Goal: Task Accomplishment & Management: Complete application form

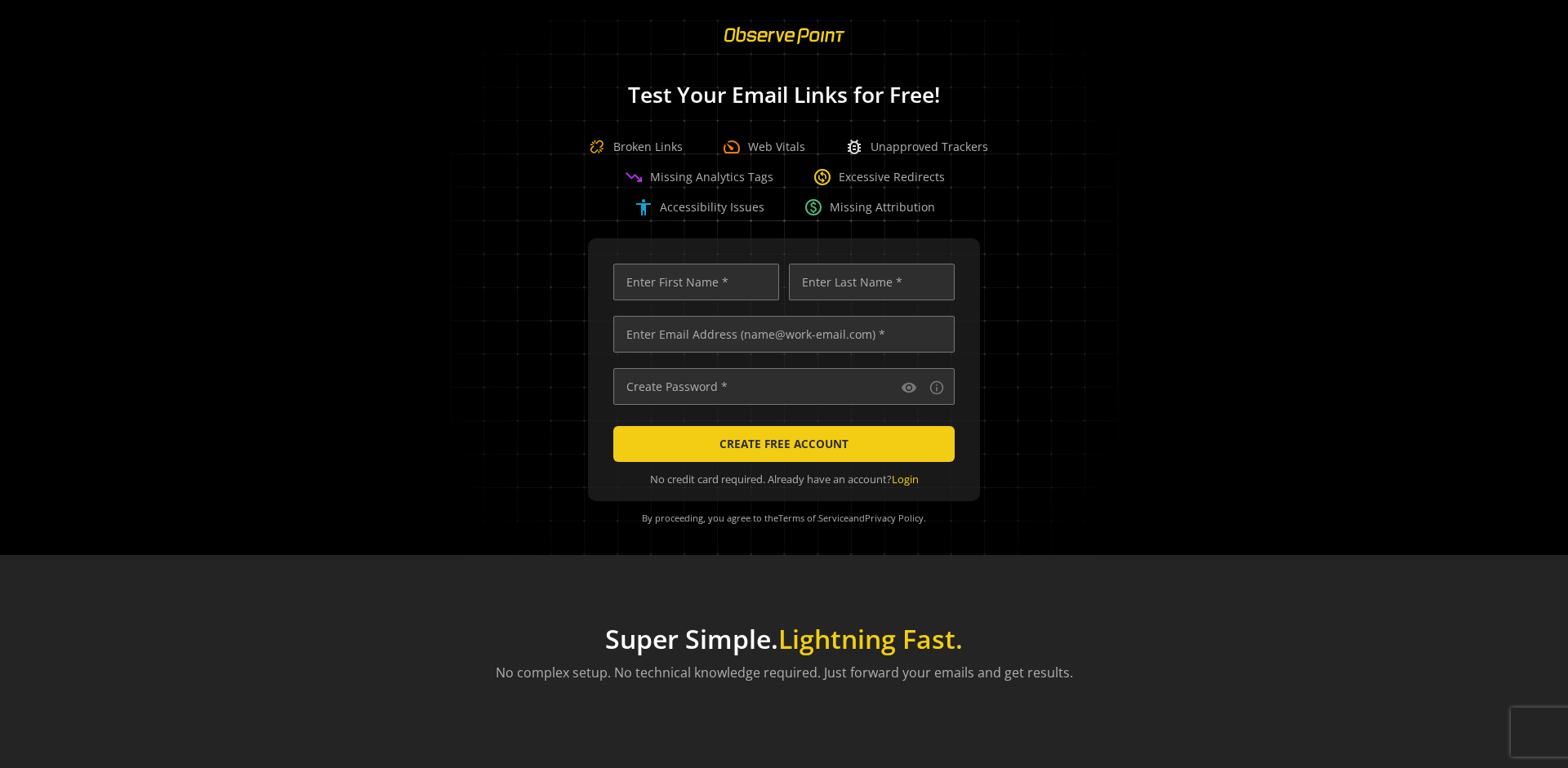
scroll to position [0, 5282]
click at [780, 334] on input "text" at bounding box center [783, 334] width 342 height 37
type input "[EMAIL_ADDRESS][DOMAIN_NAME]"
click at [692, 282] on input "text" at bounding box center [695, 281] width 165 height 37
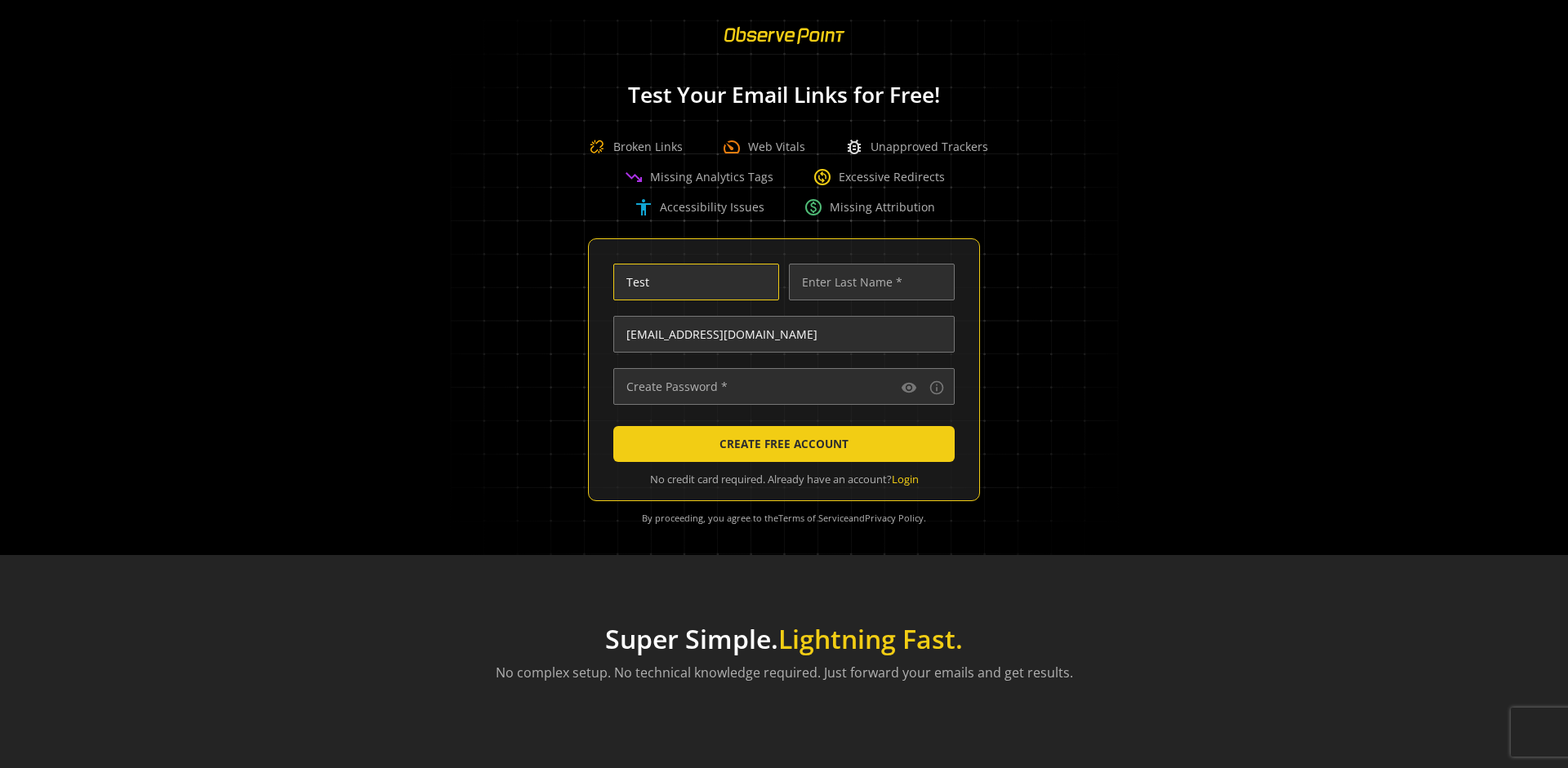
scroll to position [0, 0]
type input "Test"
click at [867, 282] on input "text" at bounding box center [871, 281] width 165 height 37
type input "Test"
click at [780, 386] on input "text" at bounding box center [783, 386] width 342 height 37
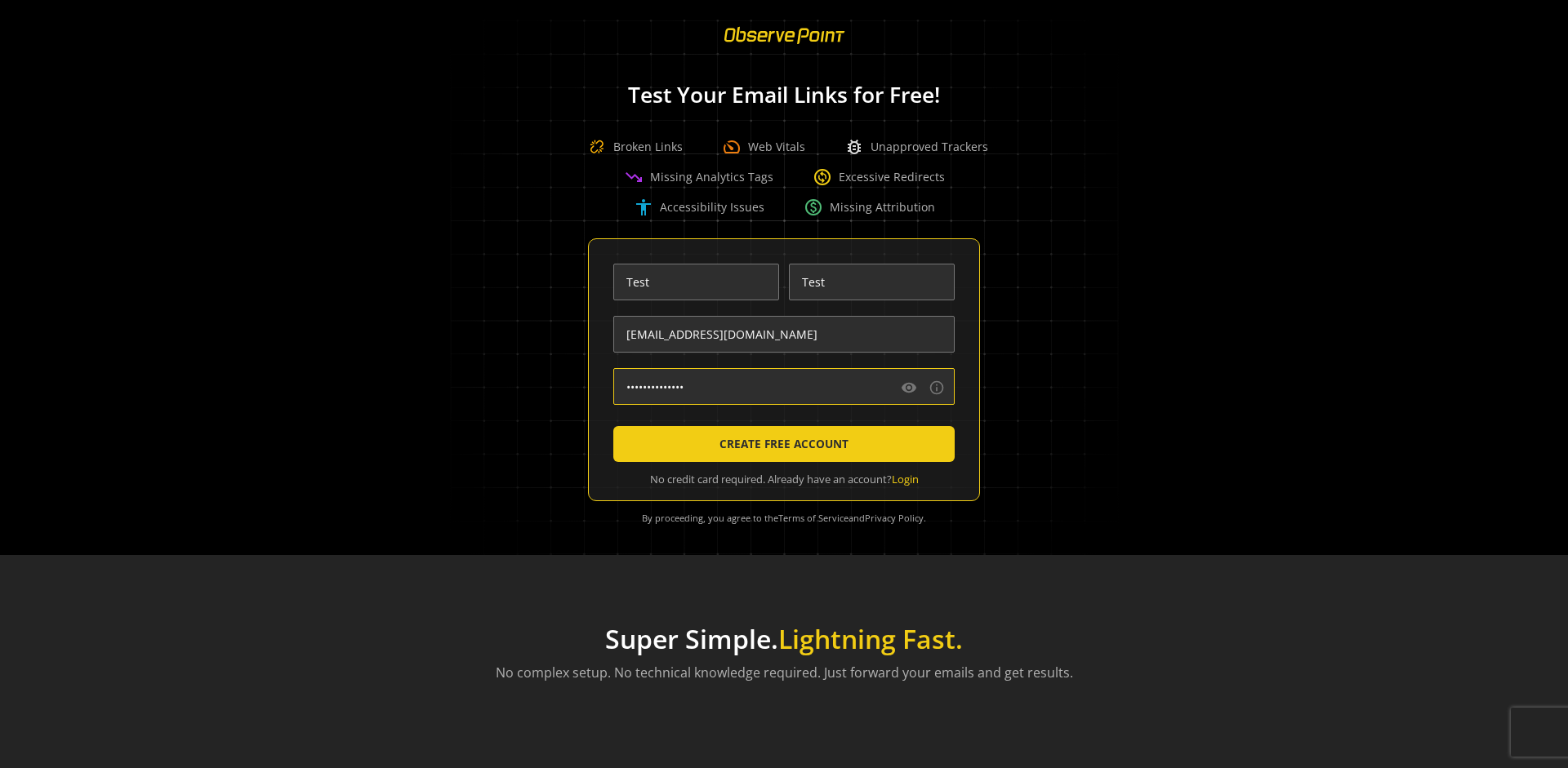
type input "••••••••••••••"
click at [780, 444] on span "CREATE FREE ACCOUNT" at bounding box center [784, 444] width 129 height 30
